Goal: Task Accomplishment & Management: Manage account settings

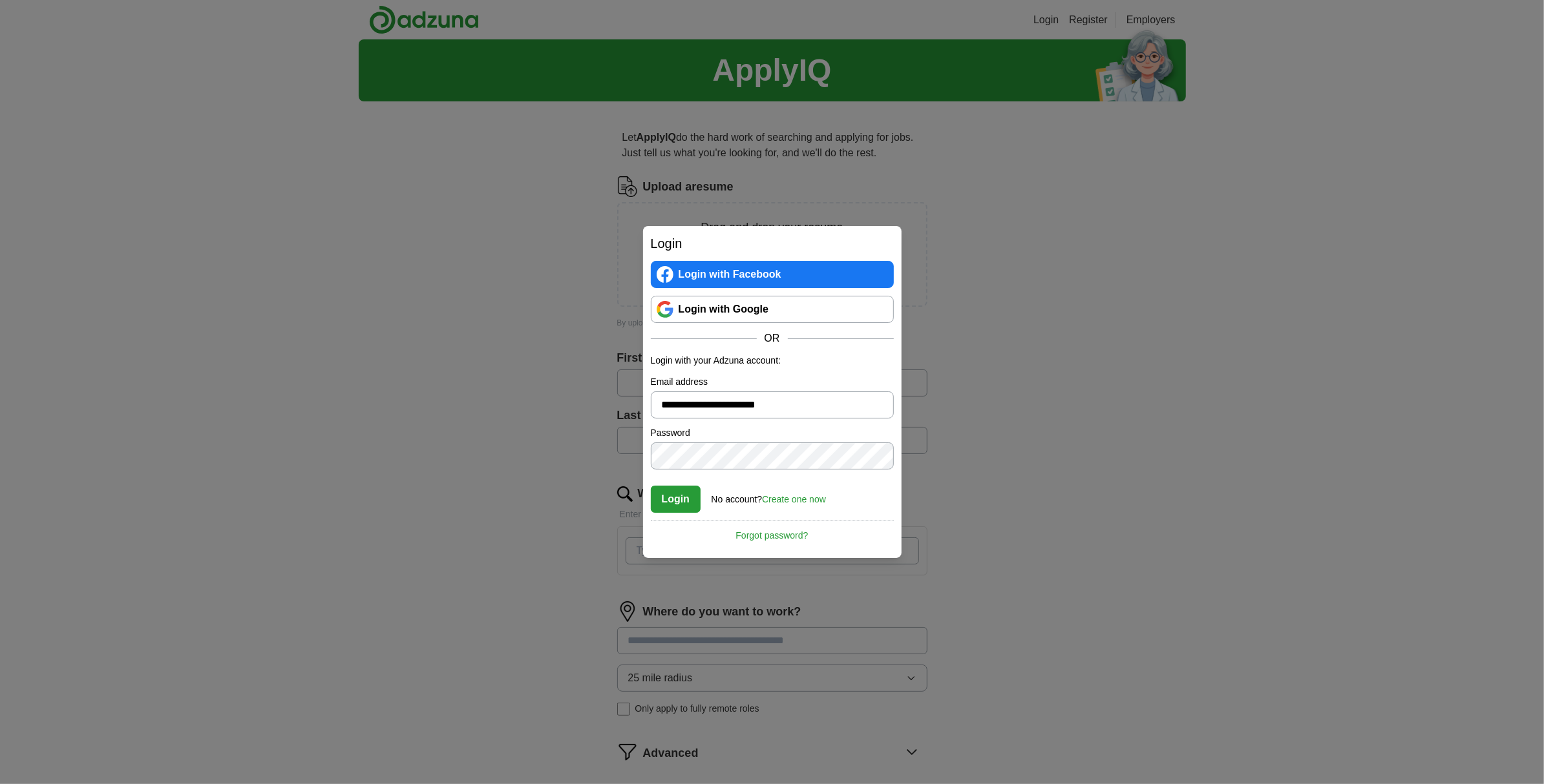
click at [680, 502] on button "Login" at bounding box center [676, 499] width 51 height 27
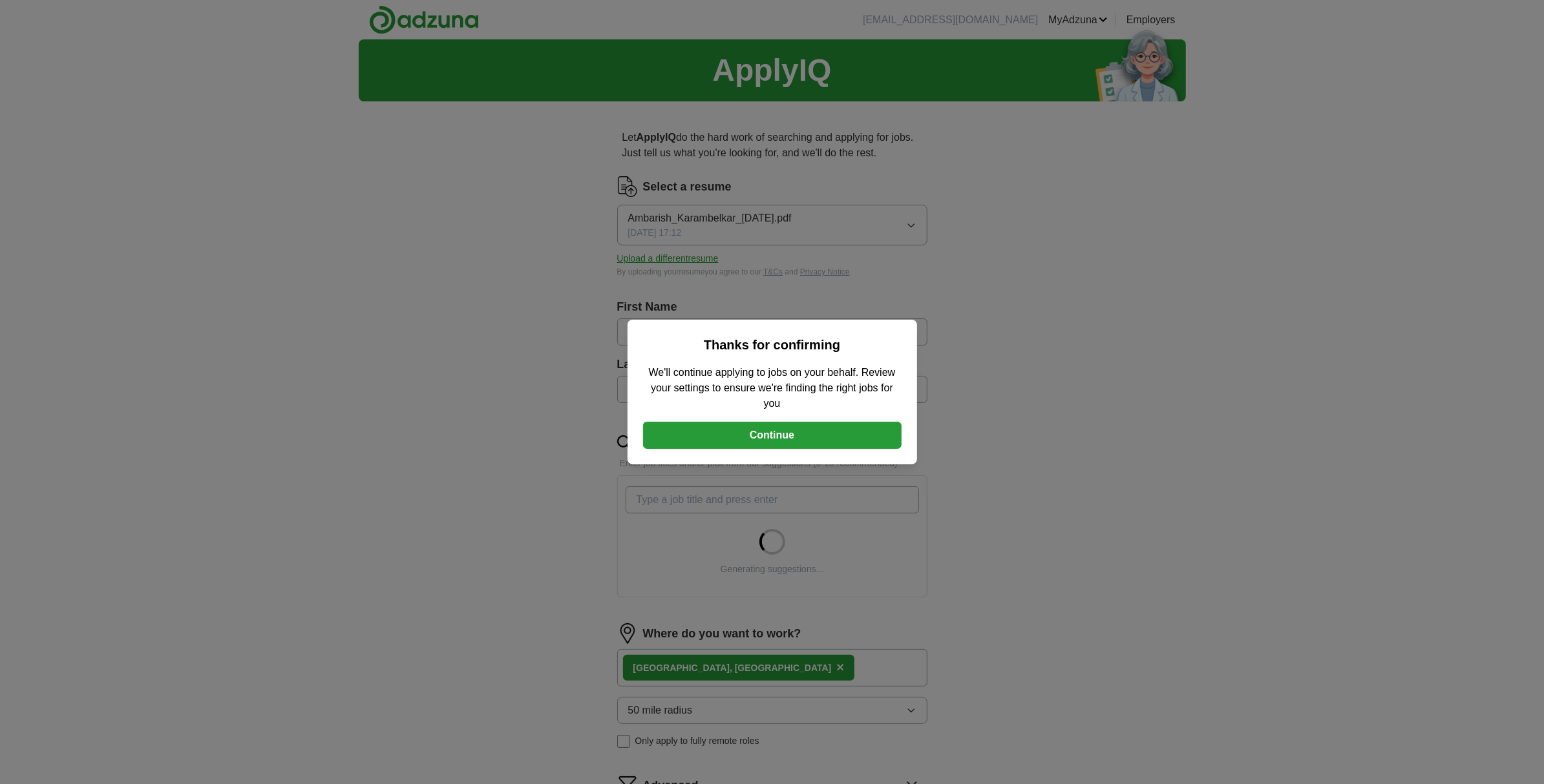
click at [733, 432] on button "Continue" at bounding box center [772, 435] width 259 height 27
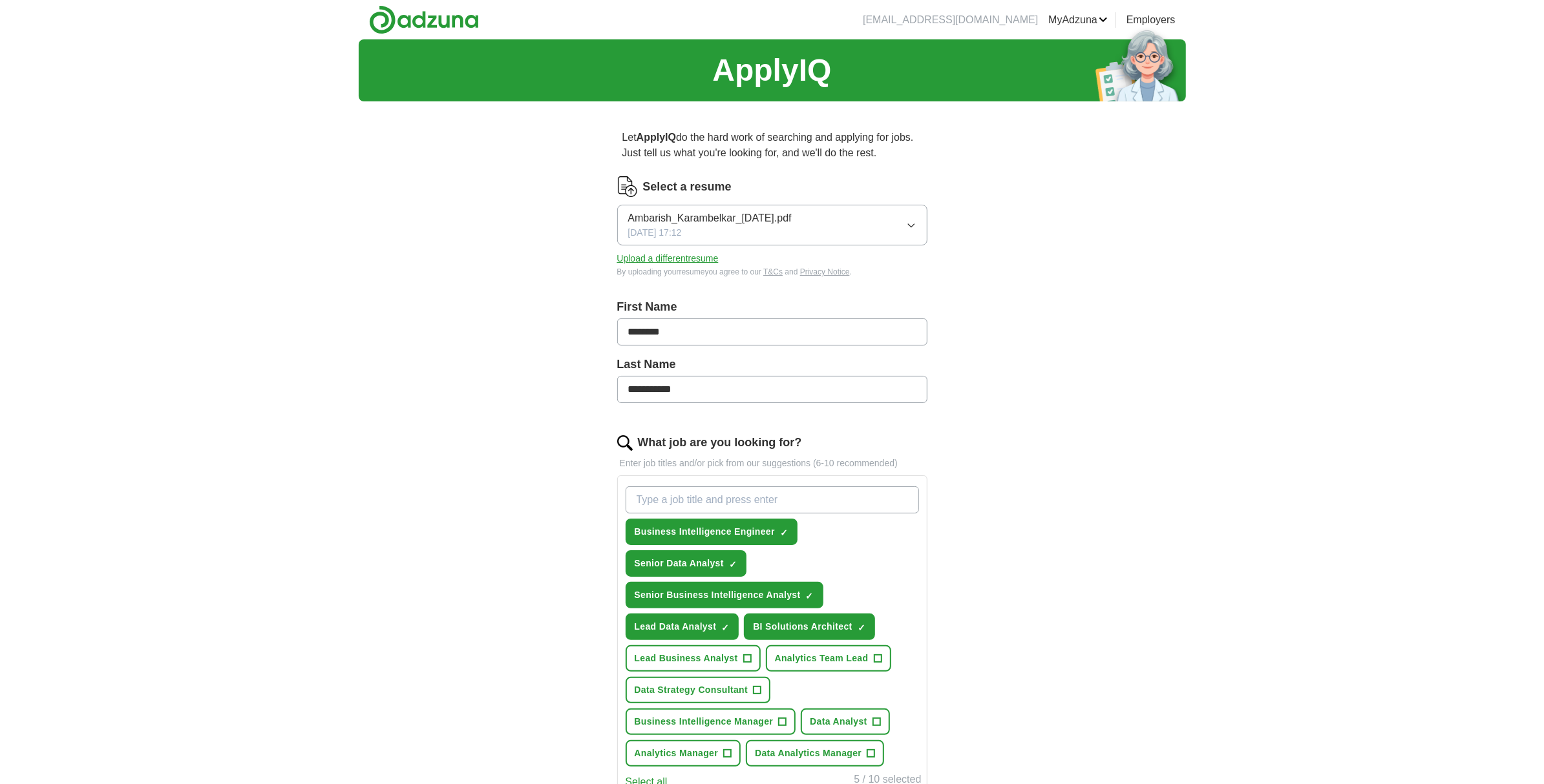
click at [0, 0] on link "ApplyIQ" at bounding box center [0, 0] width 0 height 0
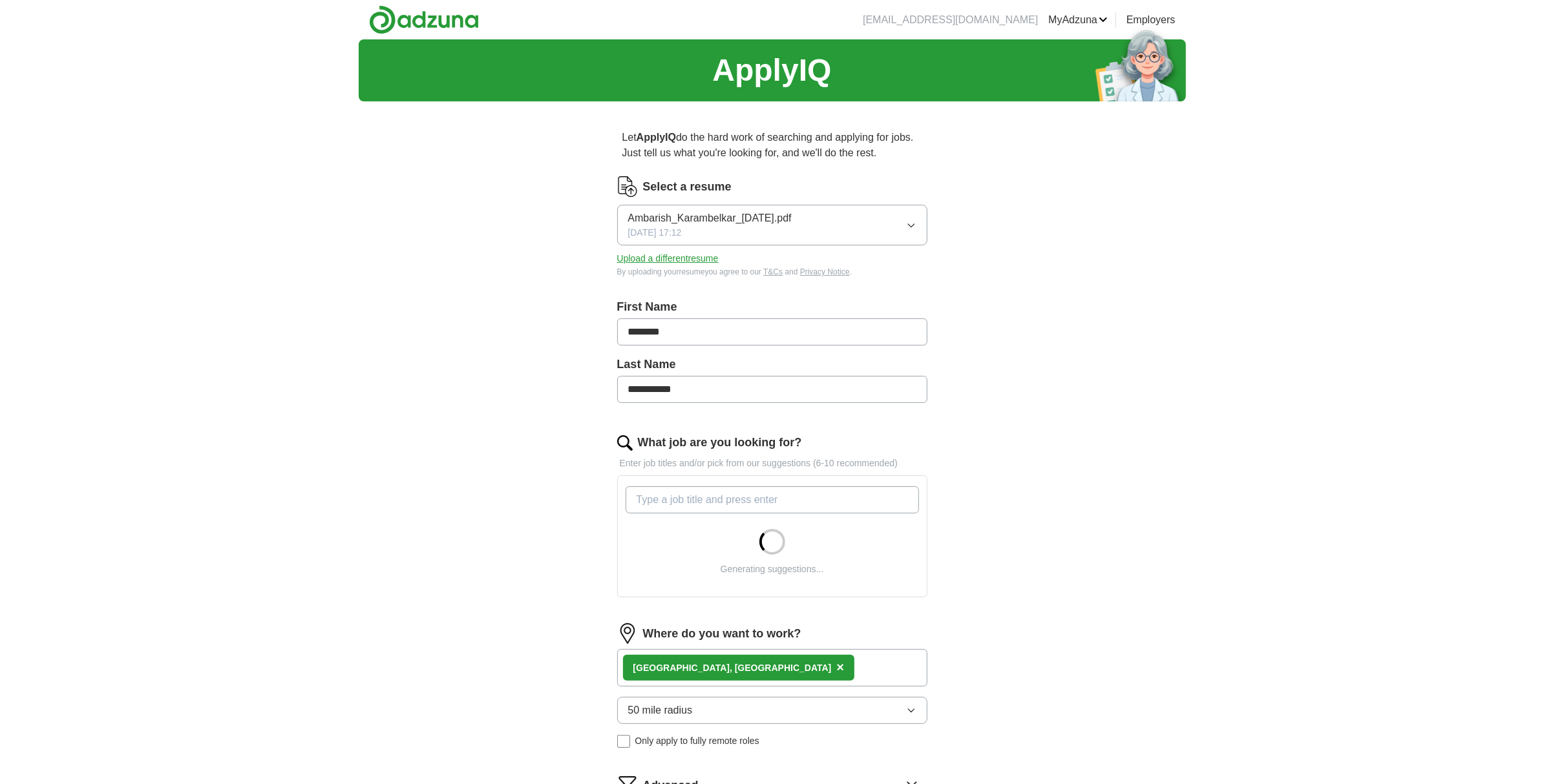
click at [909, 222] on icon "button" at bounding box center [912, 226] width 11 height 11
click at [790, 274] on div "10/03/2025, 17:23" at bounding box center [772, 276] width 289 height 13
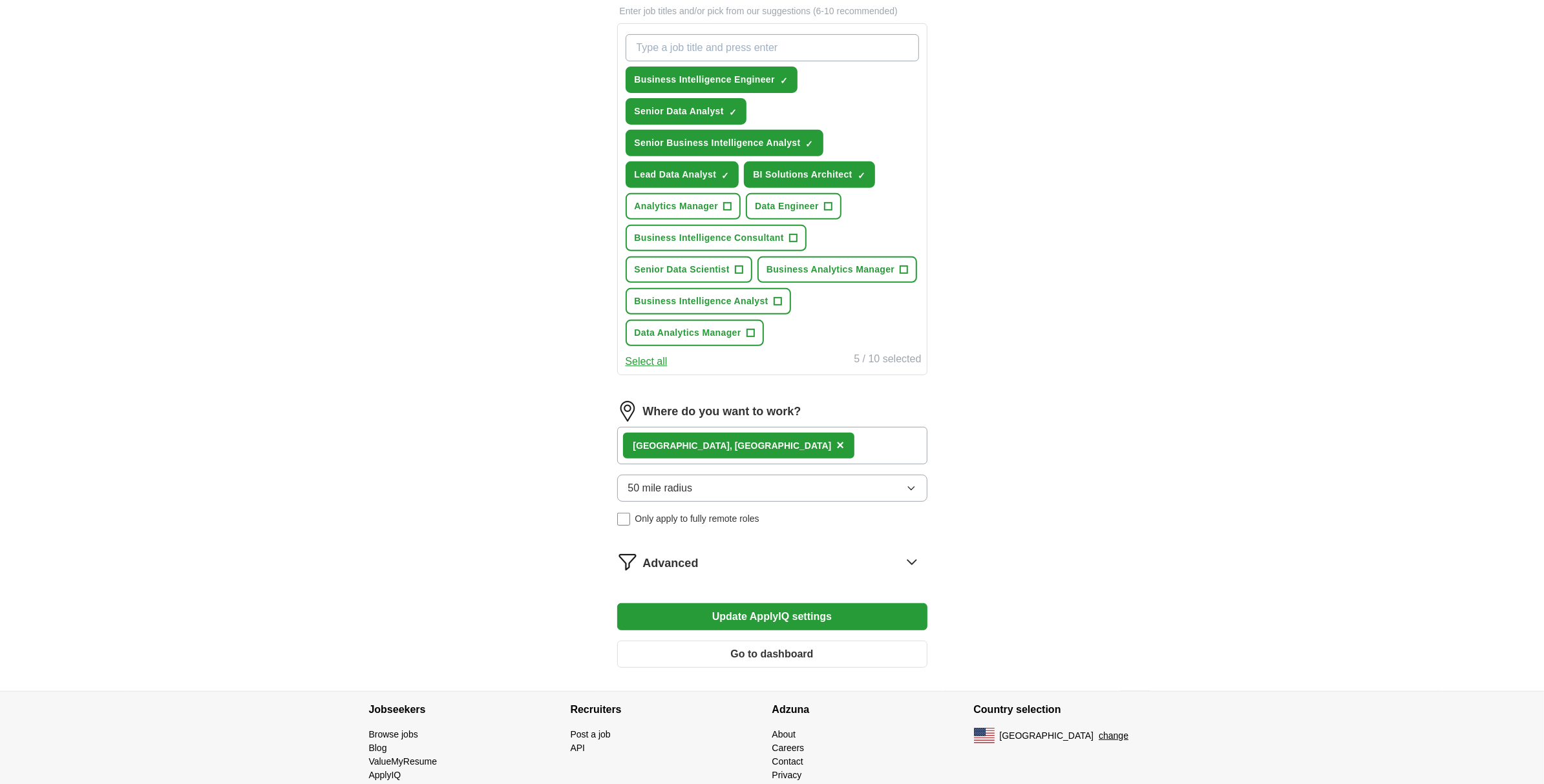
scroll to position [487, 0]
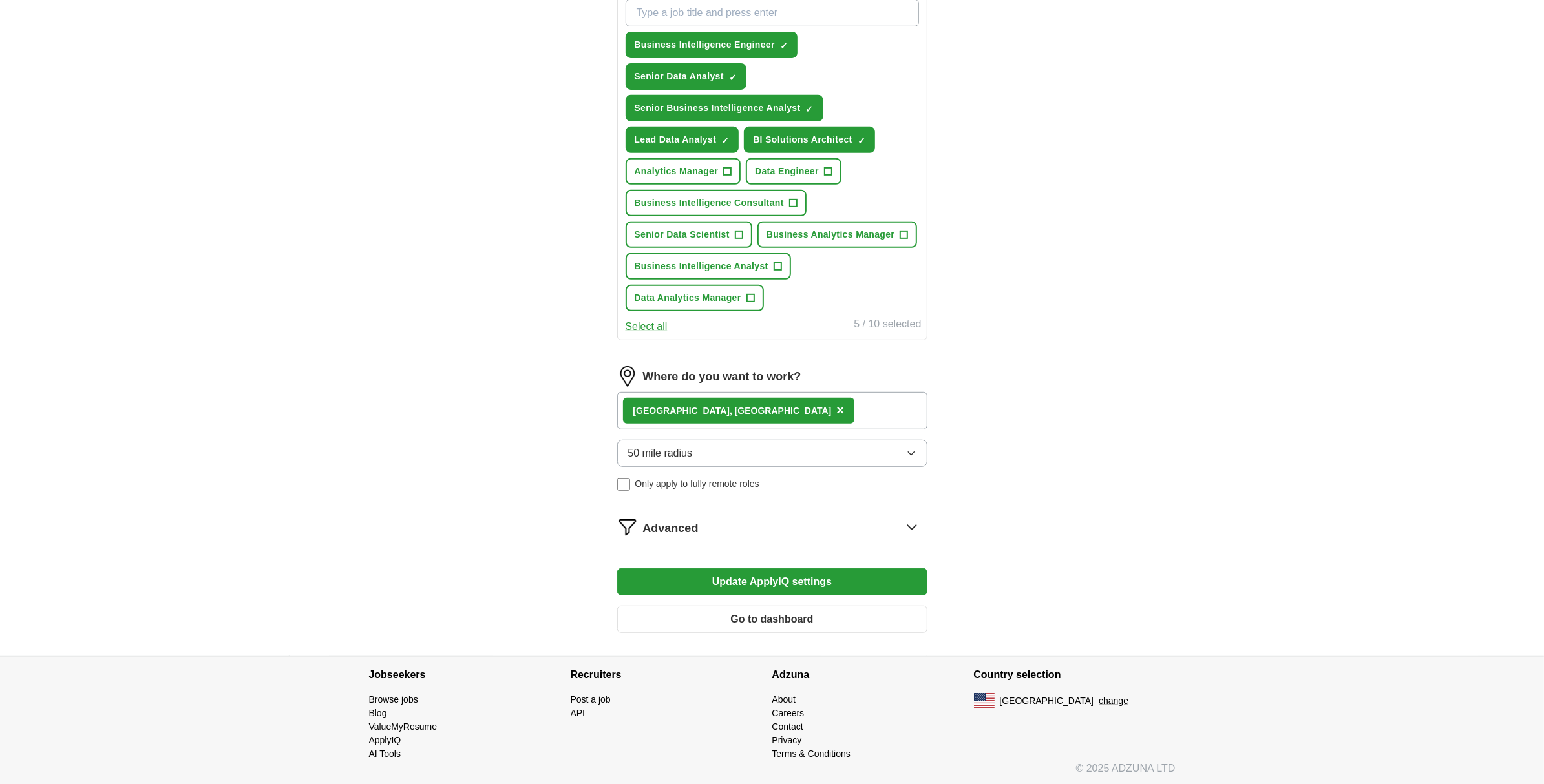
click at [776, 591] on button "Update ApplyIQ settings" at bounding box center [772, 582] width 311 height 27
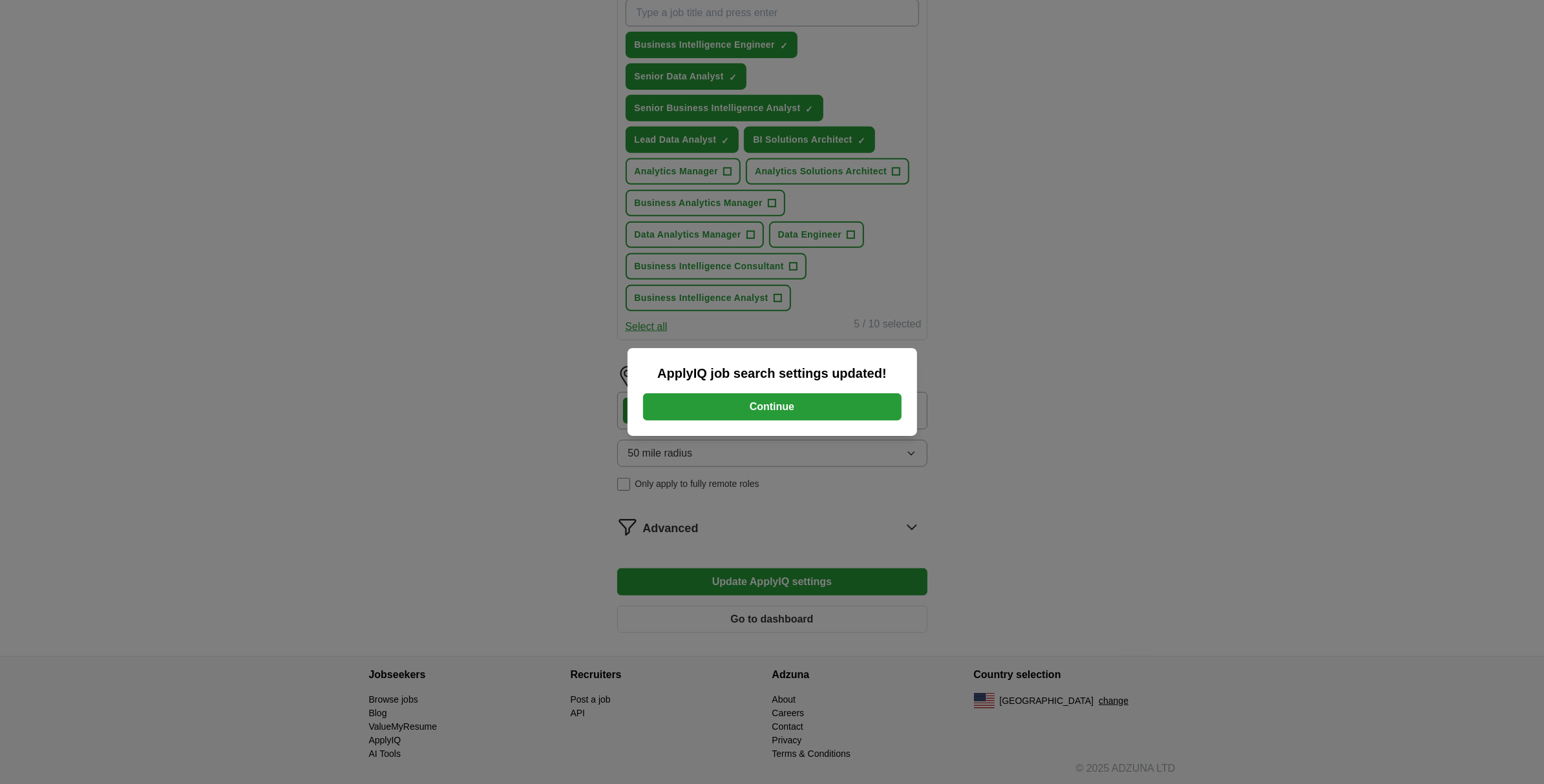
click at [829, 407] on button "Continue" at bounding box center [772, 407] width 259 height 27
